Goal: Task Accomplishment & Management: Complete application form

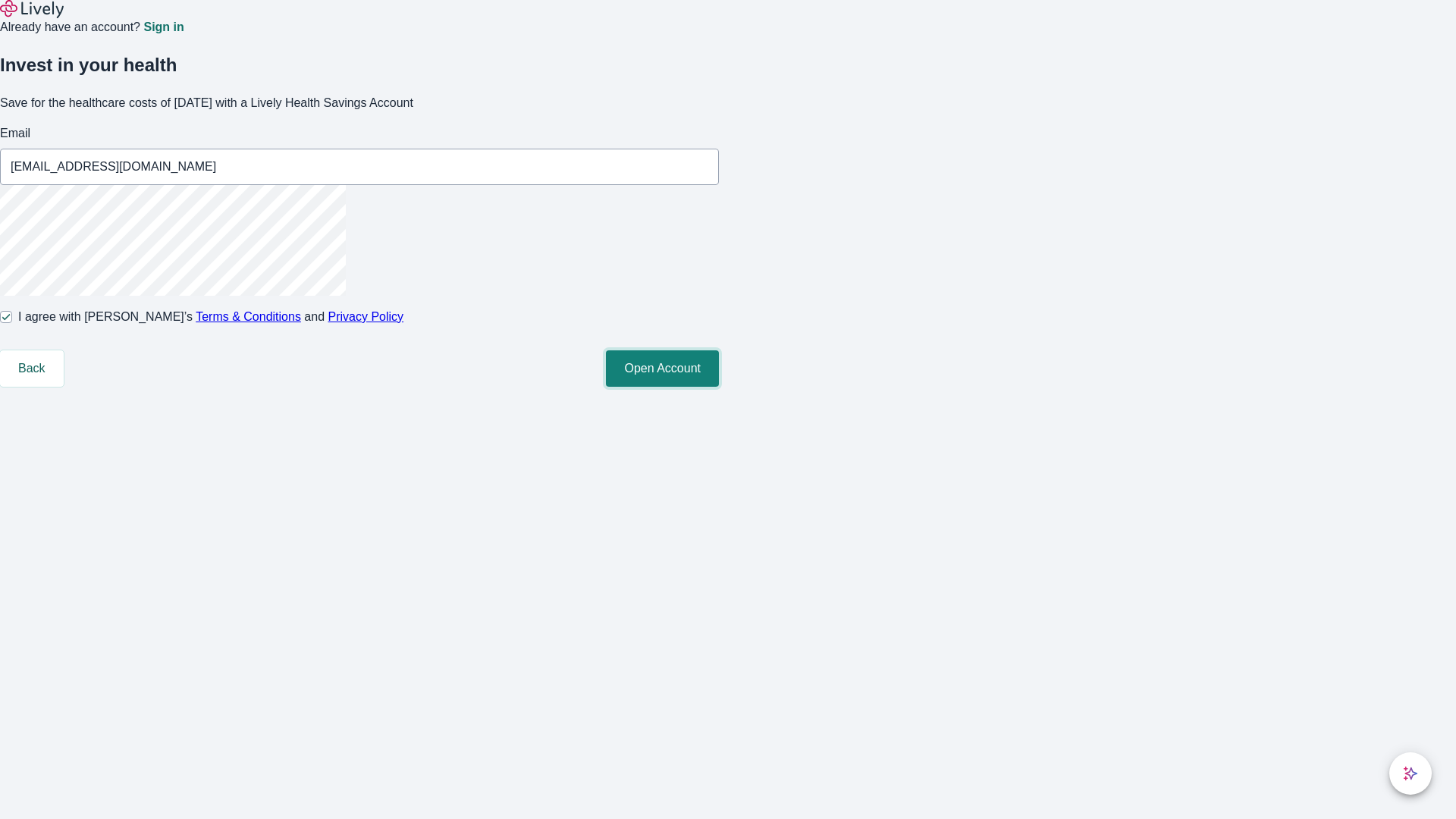
click at [719, 387] on button "Open Account" at bounding box center [663, 369] width 113 height 37
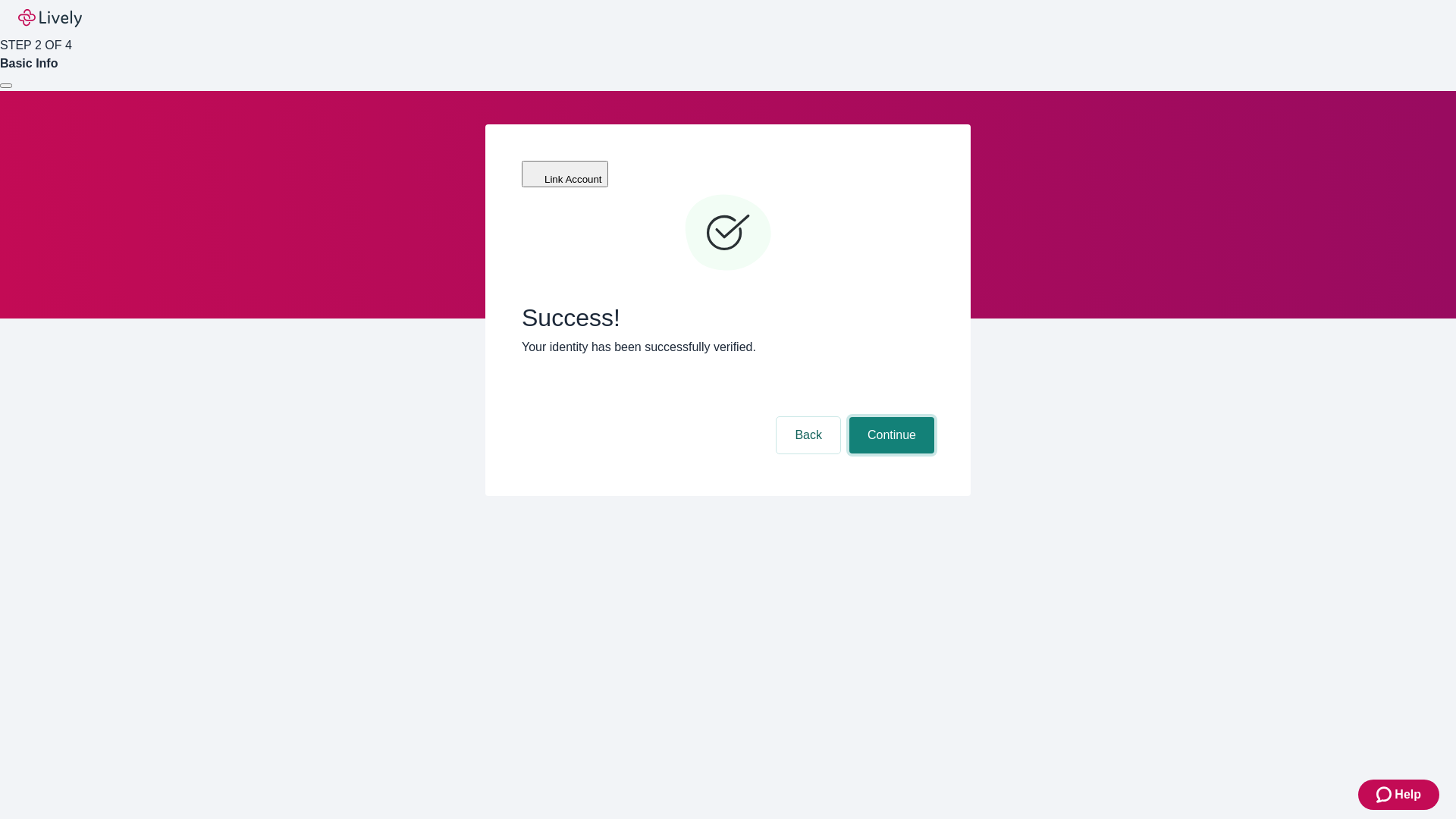
click at [890, 417] on button "Continue" at bounding box center [892, 435] width 85 height 37
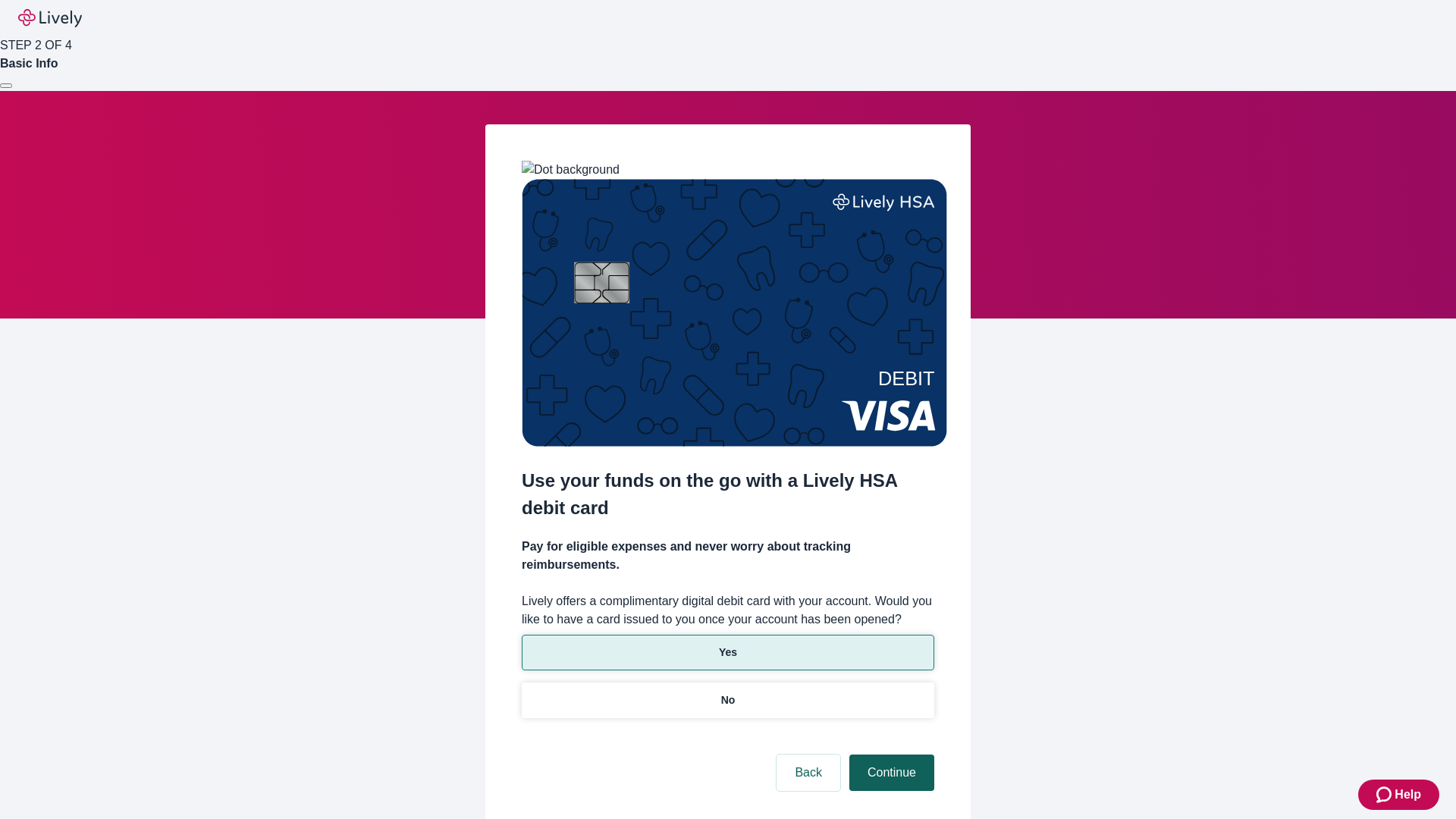
click at [728, 692] on p "No" at bounding box center [728, 700] width 14 height 16
click at [890, 755] on button "Continue" at bounding box center [892, 773] width 85 height 37
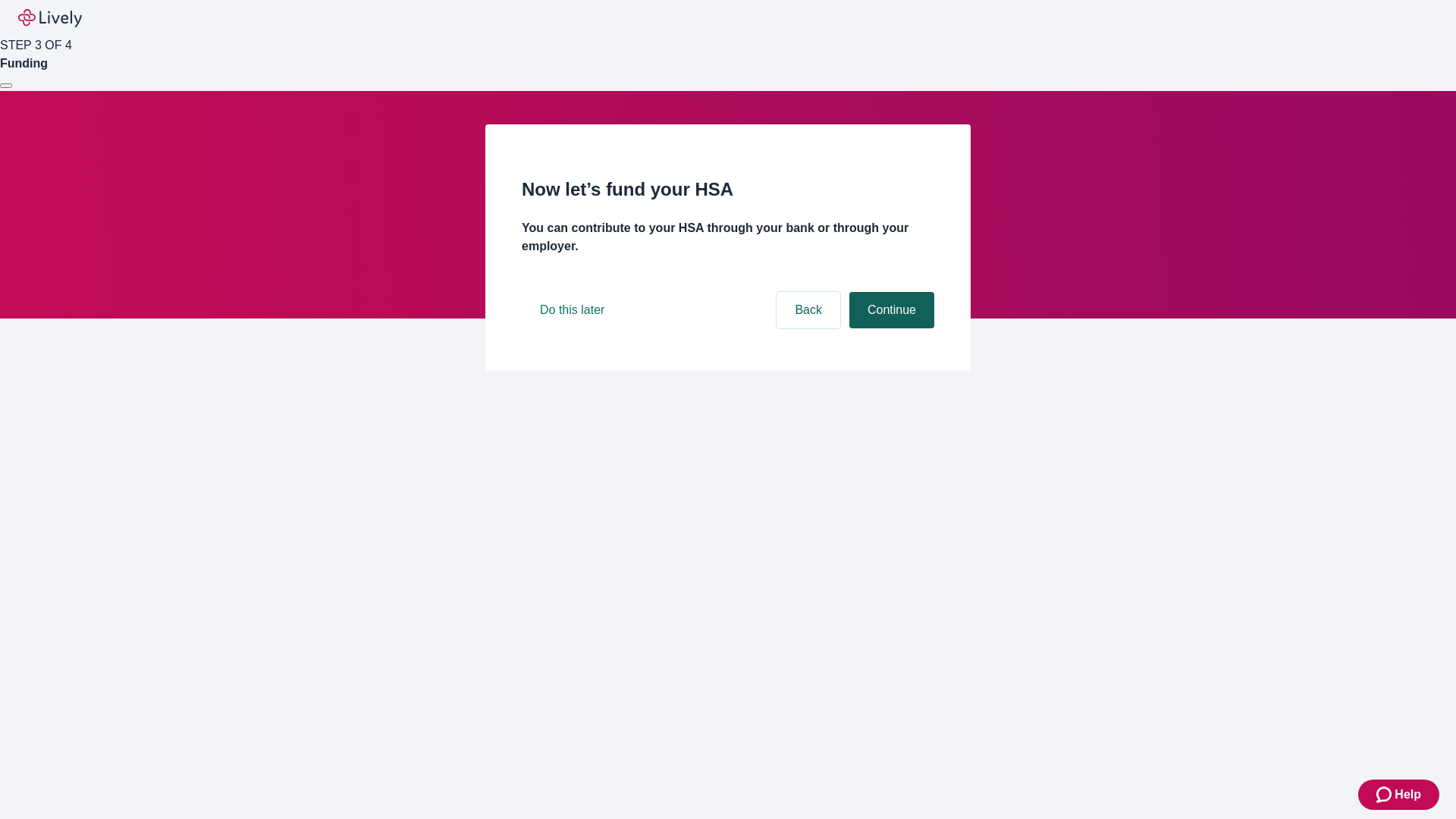
click at [890, 329] on button "Continue" at bounding box center [892, 310] width 85 height 37
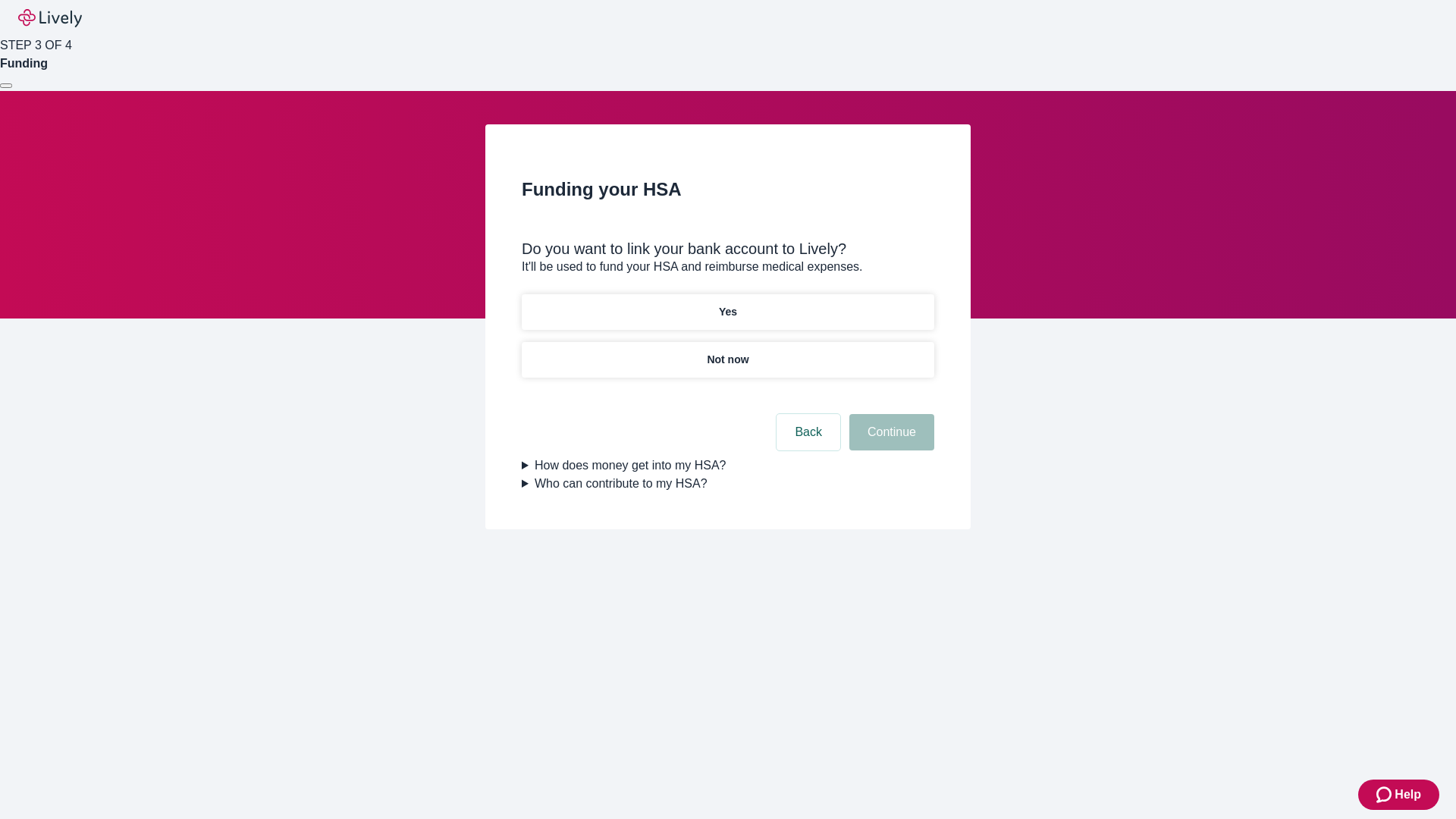
click at [728, 304] on p "Yes" at bounding box center [728, 311] width 18 height 16
click at [890, 414] on button "Continue" at bounding box center [892, 432] width 85 height 37
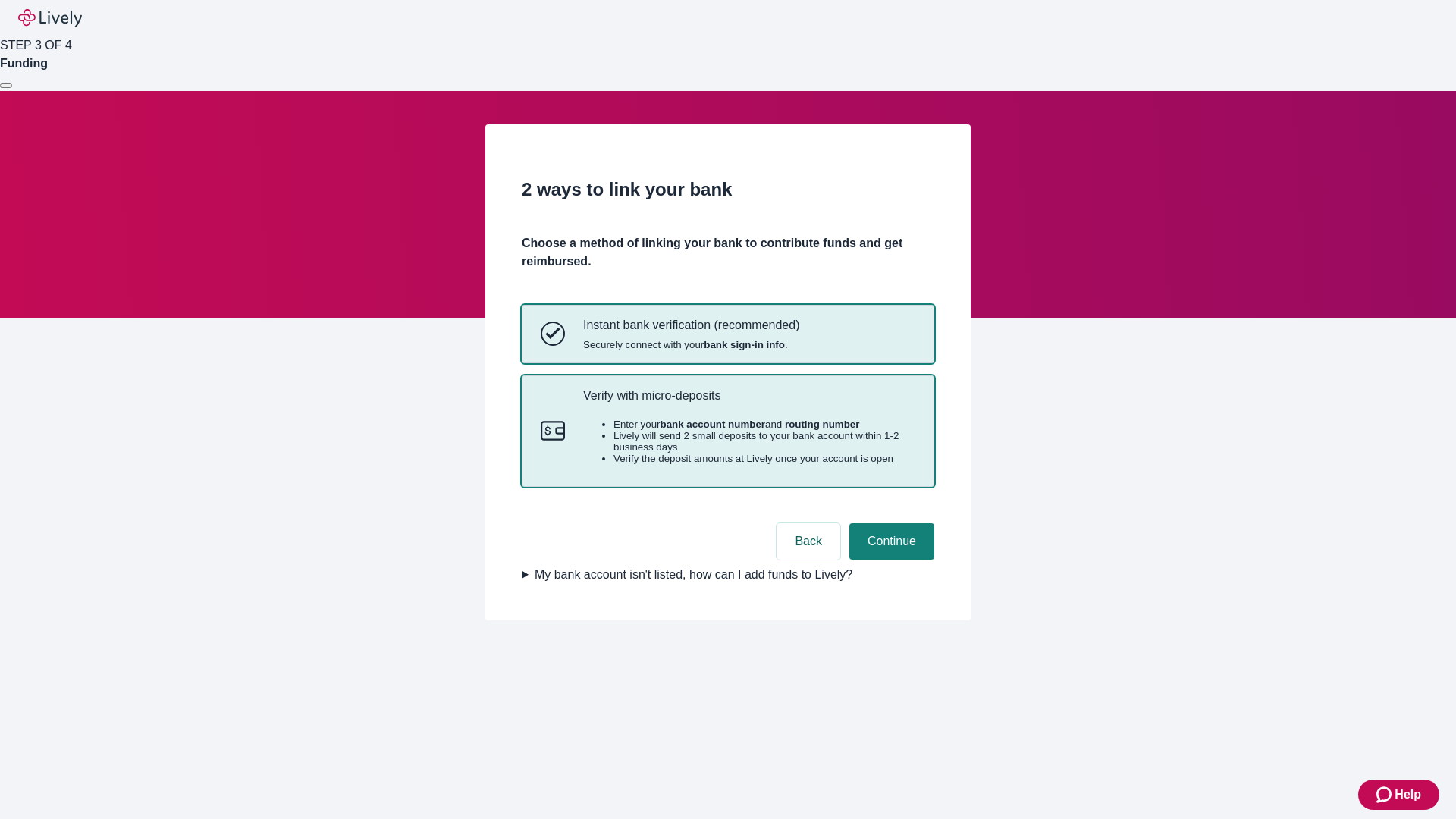
click at [748, 403] on p "Verify with micro-deposits" at bounding box center [749, 395] width 332 height 14
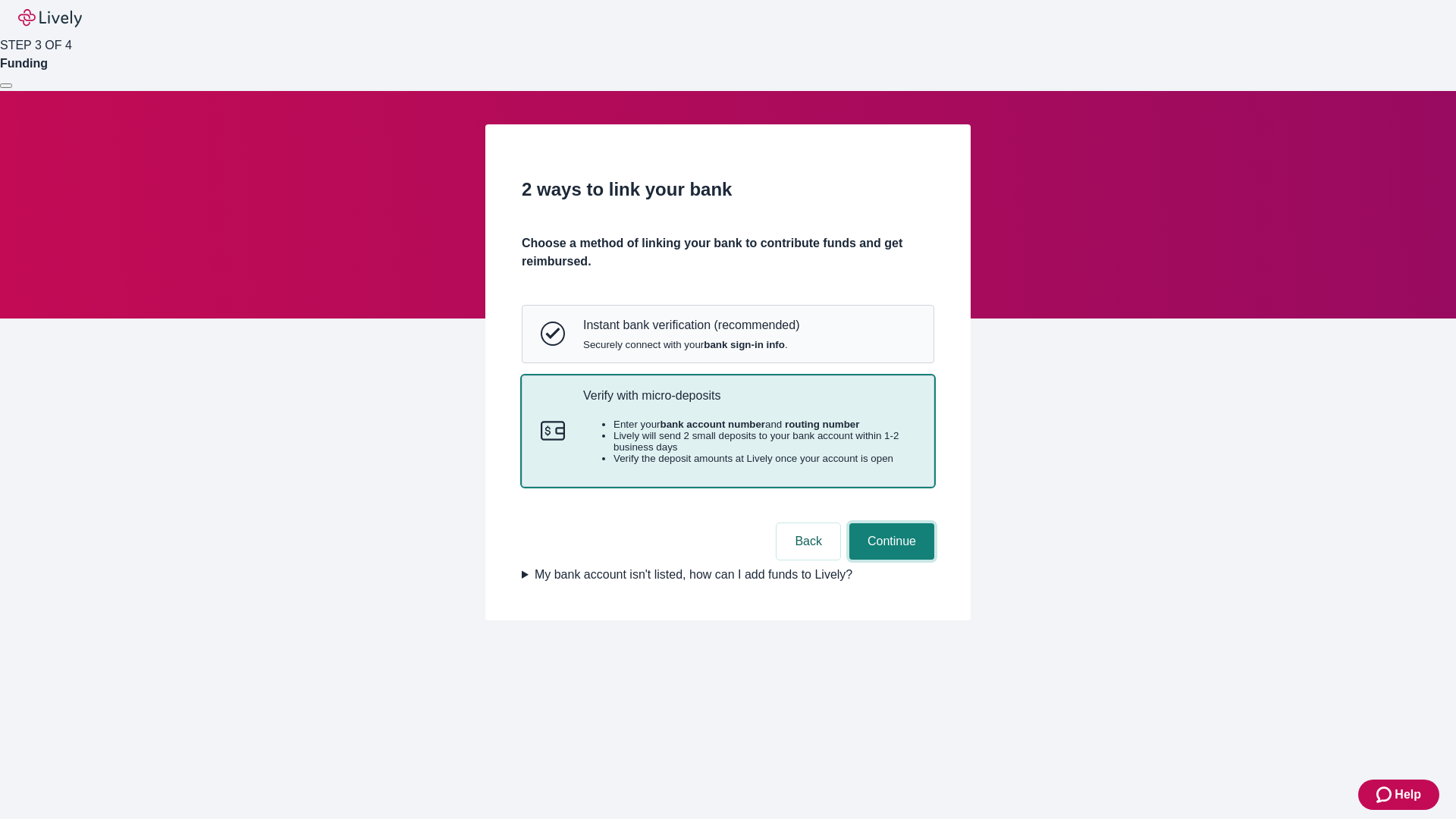
click at [890, 559] on button "Continue" at bounding box center [892, 542] width 85 height 37
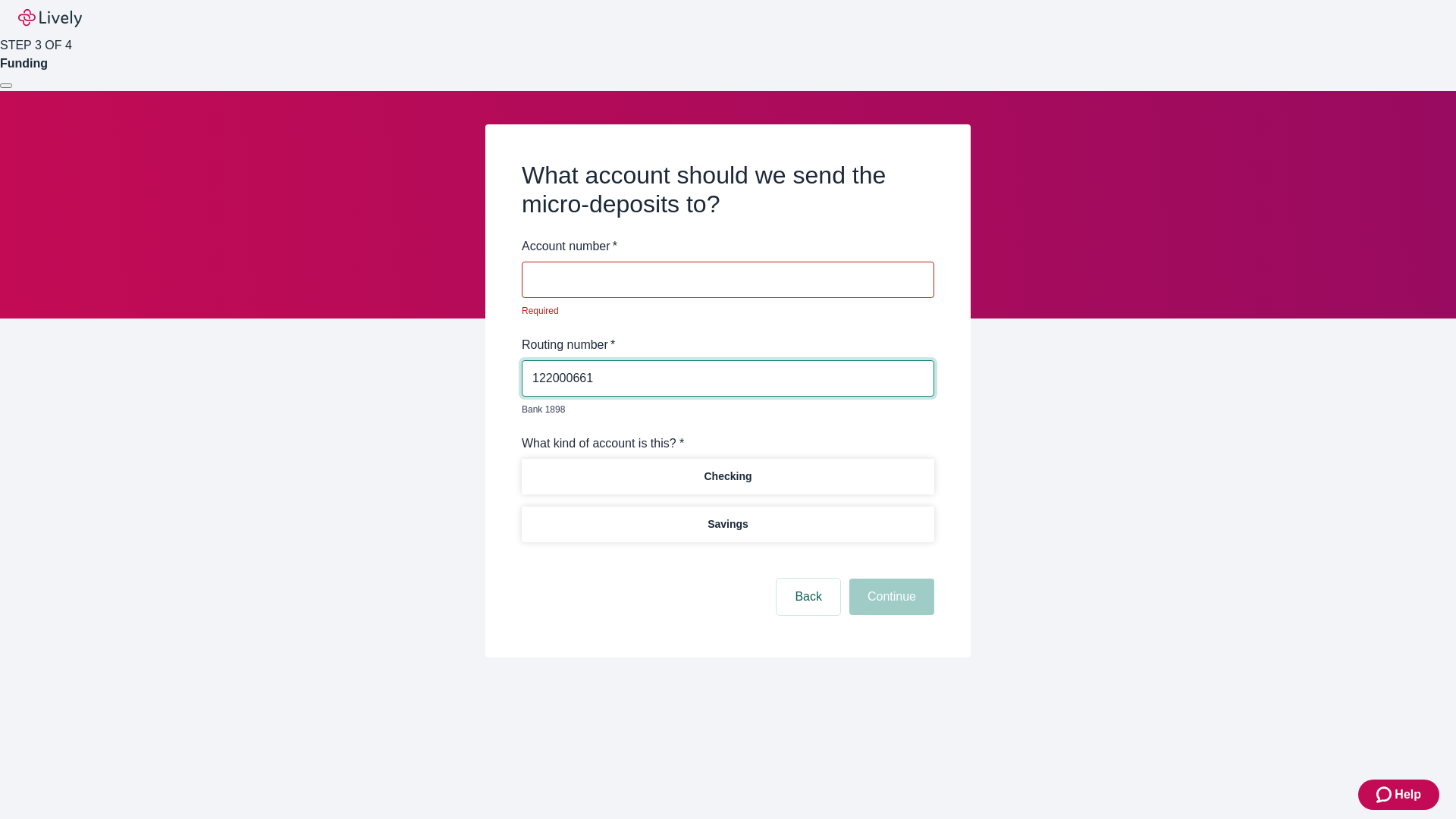
type input "122000661"
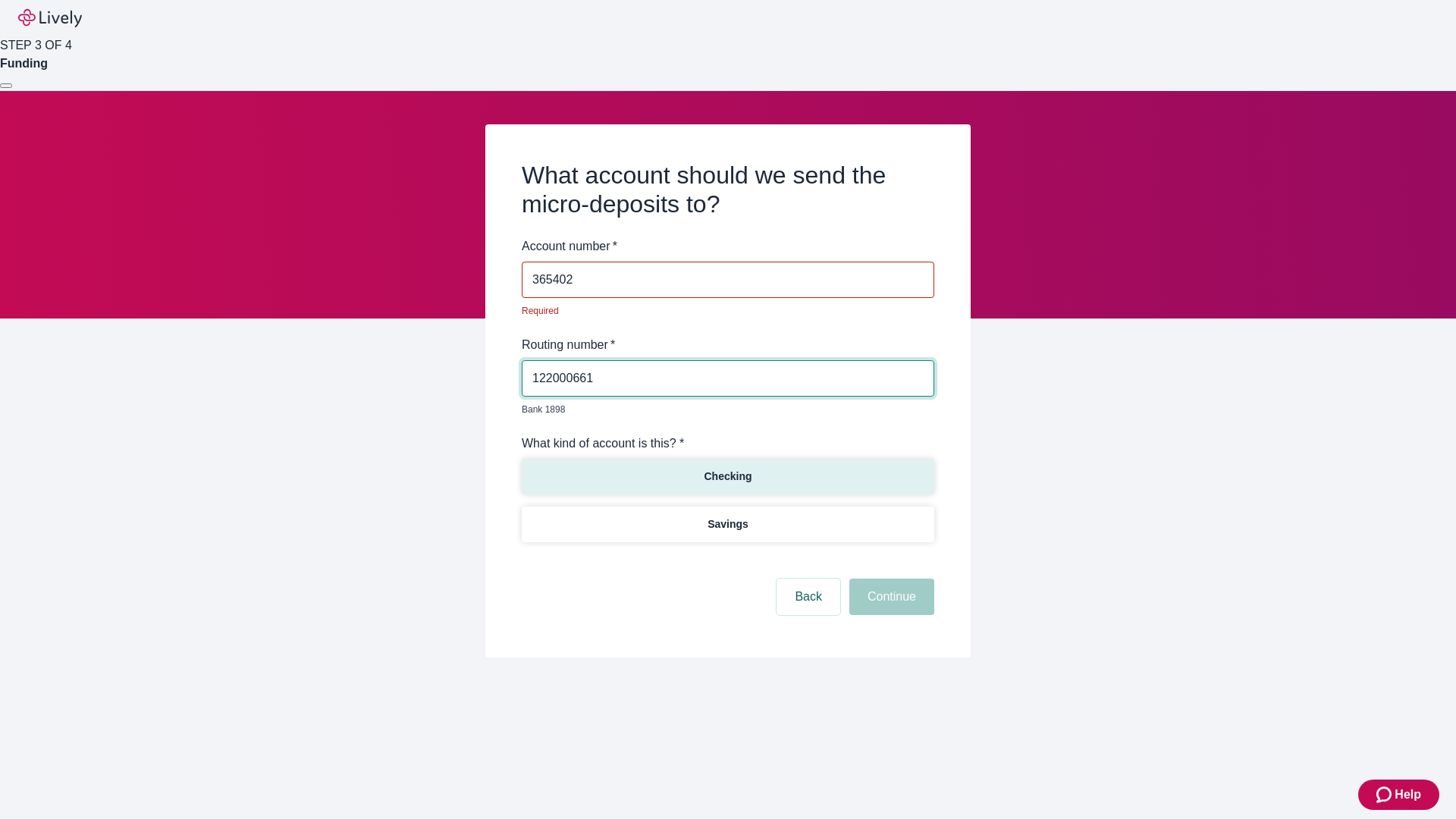
type input "365402"
click at [728, 469] on p "Checking" at bounding box center [728, 476] width 47 height 16
